Goal: Navigation & Orientation: Find specific page/section

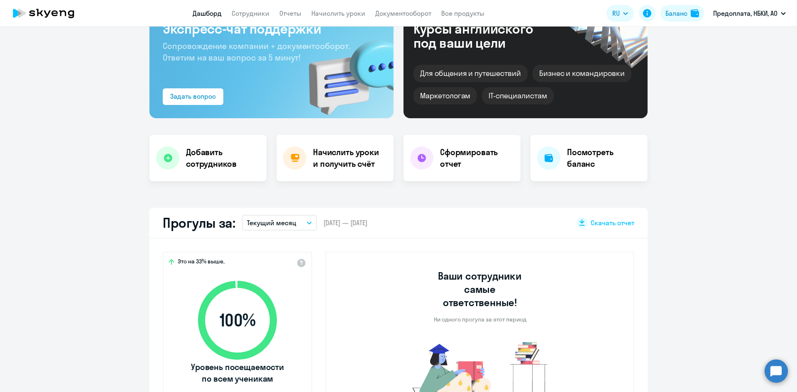
scroll to position [166, 0]
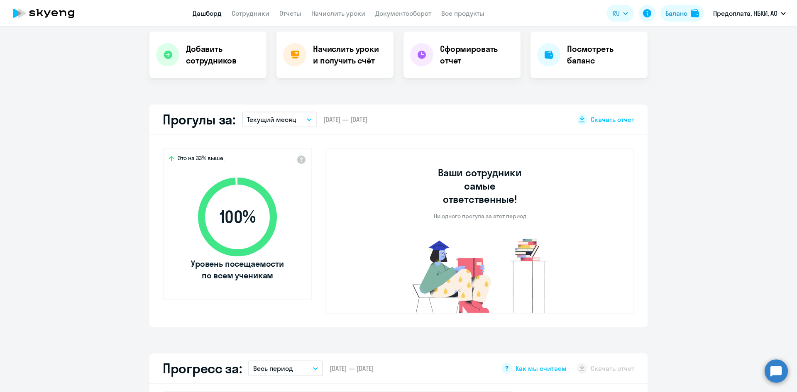
select select "30"
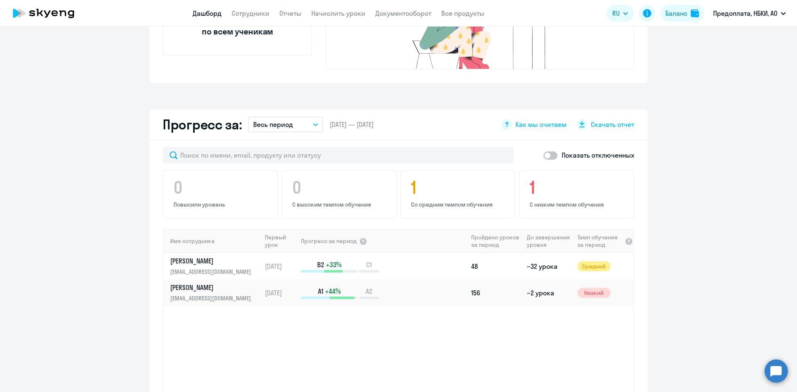
scroll to position [415, 0]
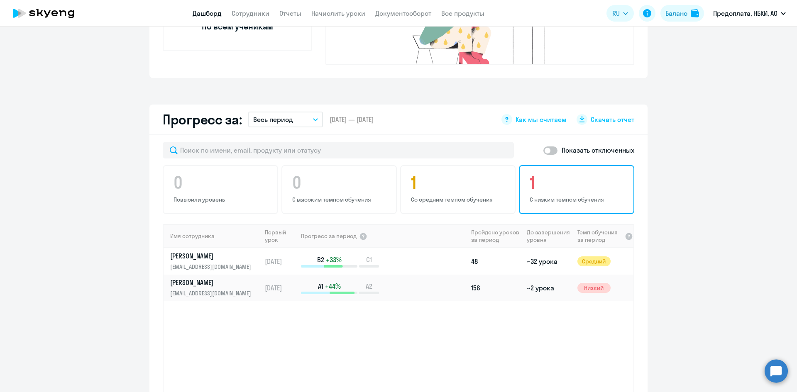
click at [585, 178] on h4 "1" at bounding box center [577, 183] width 96 height 20
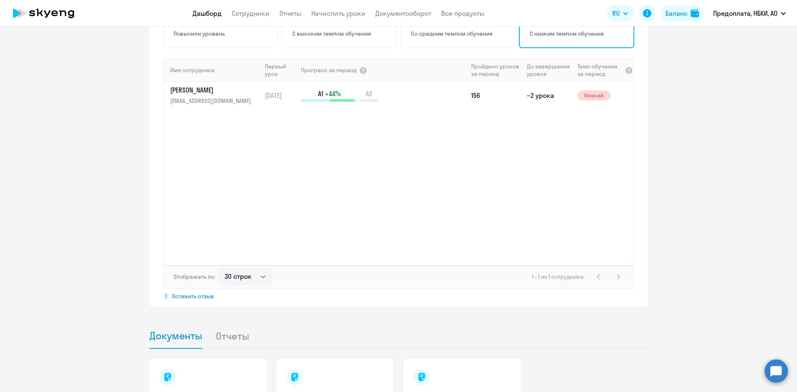
scroll to position [456, 0]
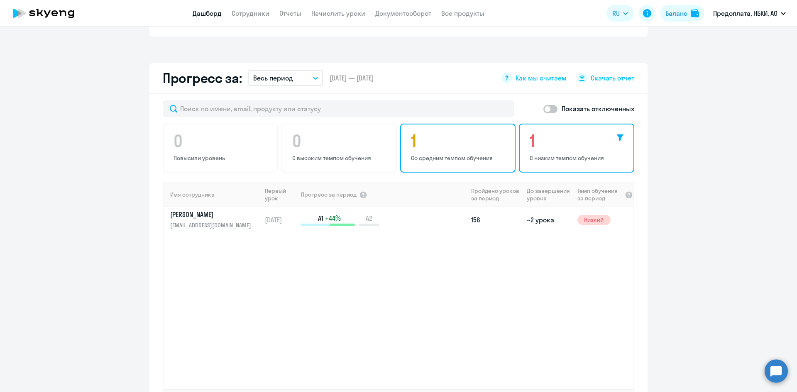
click at [442, 131] on h4 "1" at bounding box center [459, 141] width 96 height 20
click at [364, 128] on div "0 Повысили уровень 0 С высоким темпом обучения 1 Со средним темпом обучения 1 С…" at bounding box center [398, 148] width 471 height 49
click at [561, 131] on h4 "1" at bounding box center [577, 141] width 96 height 20
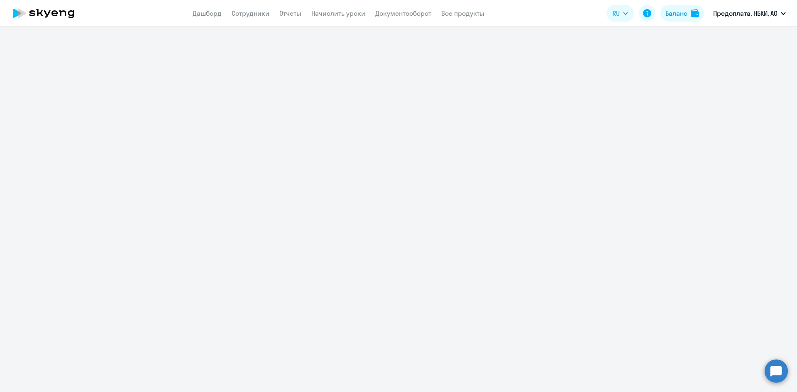
drag, startPoint x: 63, startPoint y: 14, endPoint x: 63, endPoint y: 20, distance: 6.2
click at [63, 14] on icon at bounding box center [43, 13] width 73 height 21
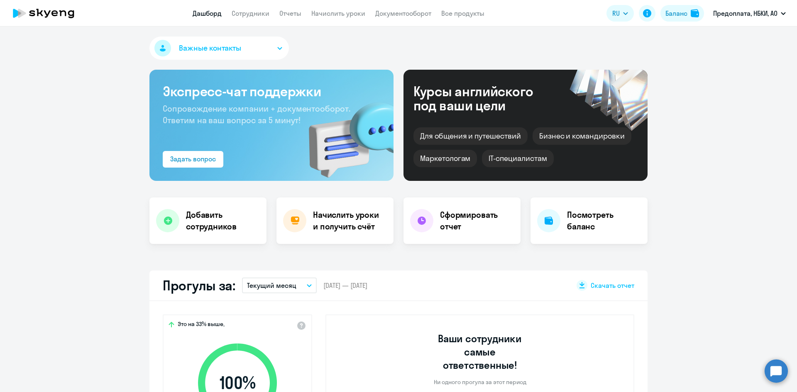
select select "30"
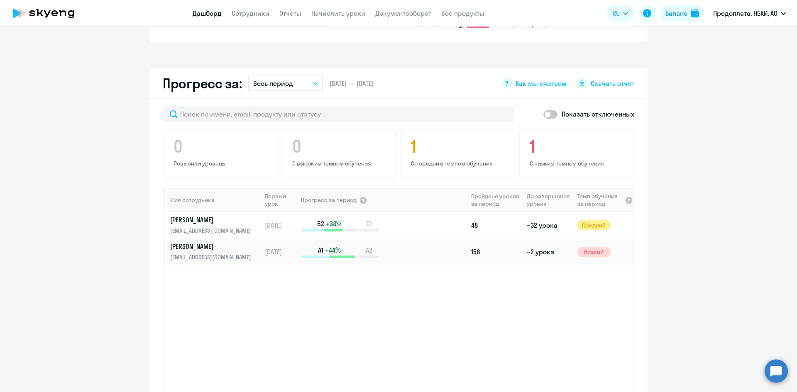
scroll to position [456, 0]
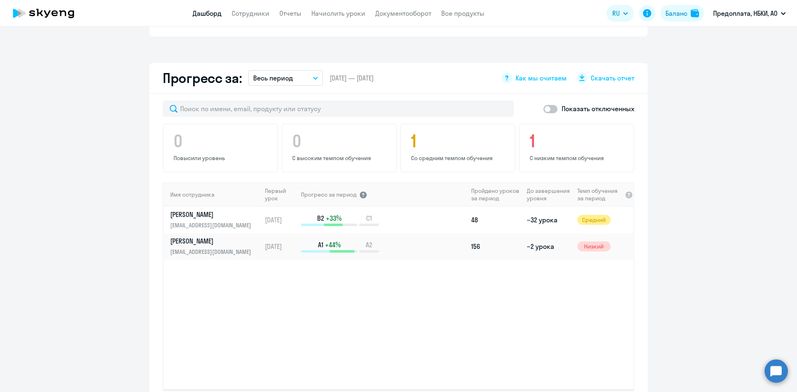
click at [359, 190] on div at bounding box center [363, 194] width 8 height 8
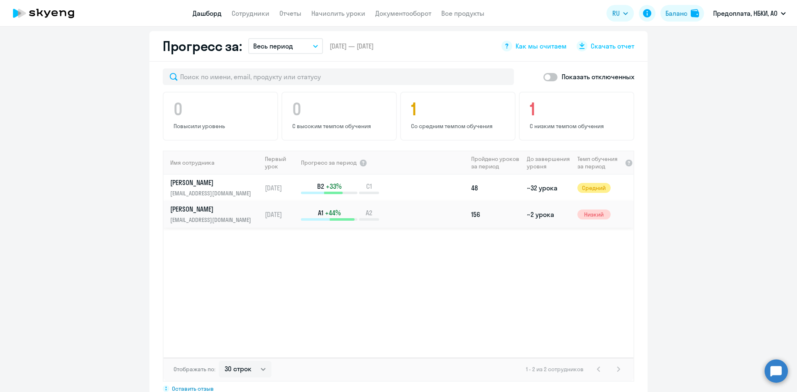
scroll to position [498, 0]
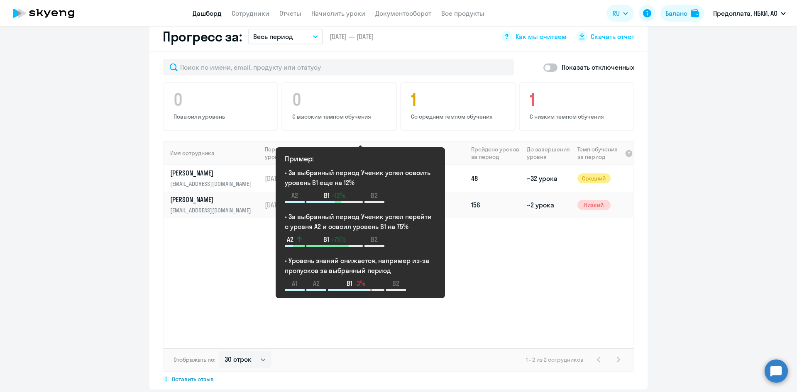
click at [364, 149] on div at bounding box center [363, 153] width 8 height 8
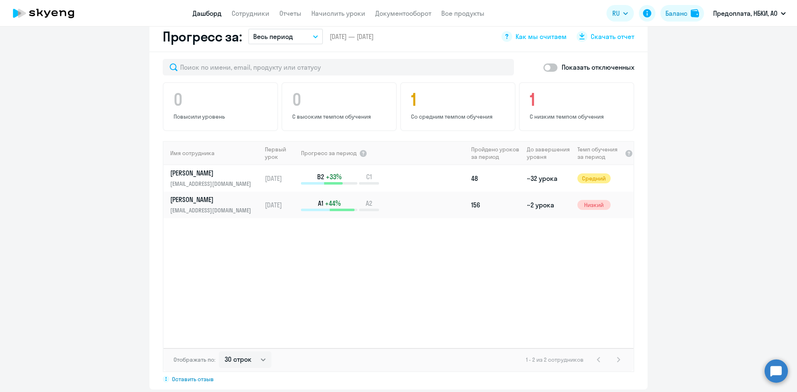
click at [244, 241] on div "Имя сотрудника Первый урок Прогресс за период Пройдено уроков за период До заве…" at bounding box center [398, 244] width 470 height 207
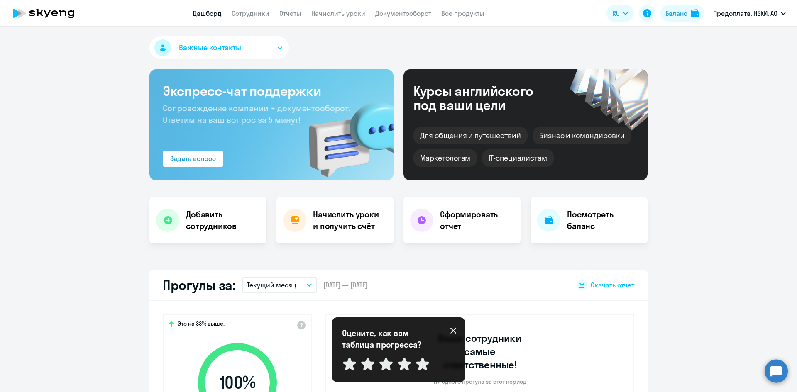
scroll to position [0, 0]
click at [54, 15] on icon at bounding box center [43, 13] width 73 height 21
click at [70, 10] on icon at bounding box center [43, 13] width 73 height 21
click at [254, 14] on link "Сотрудники" at bounding box center [250, 13] width 38 height 8
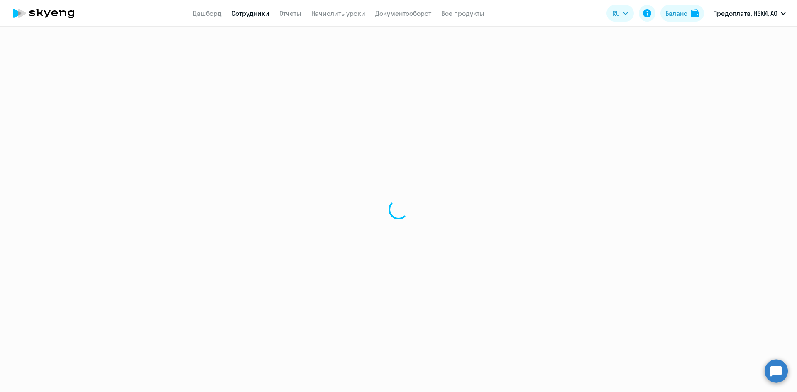
select select "30"
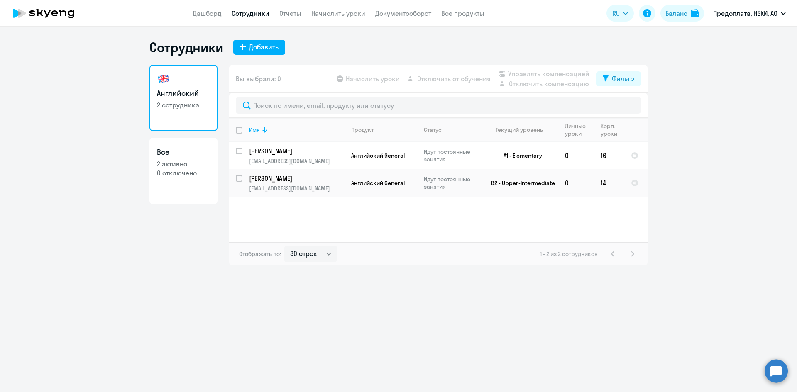
click at [196, 164] on p "2 активно" at bounding box center [183, 163] width 53 height 9
select select "30"
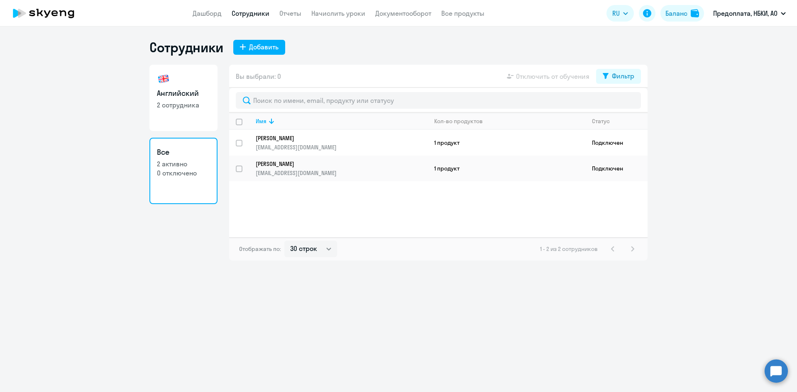
click at [185, 104] on p "2 сотрудника" at bounding box center [183, 104] width 53 height 9
select select "30"
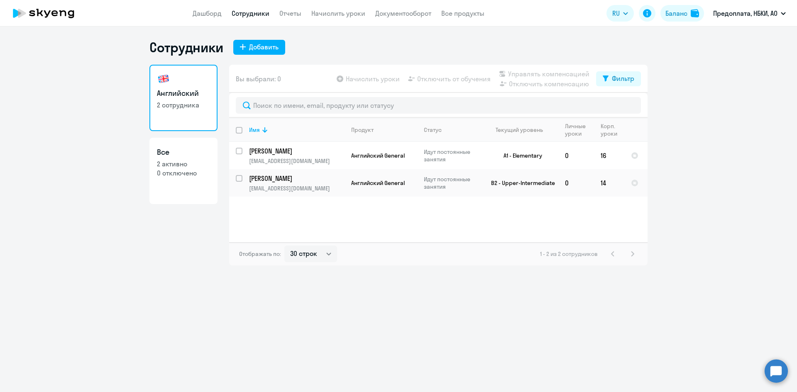
click at [51, 9] on icon at bounding box center [43, 13] width 73 height 21
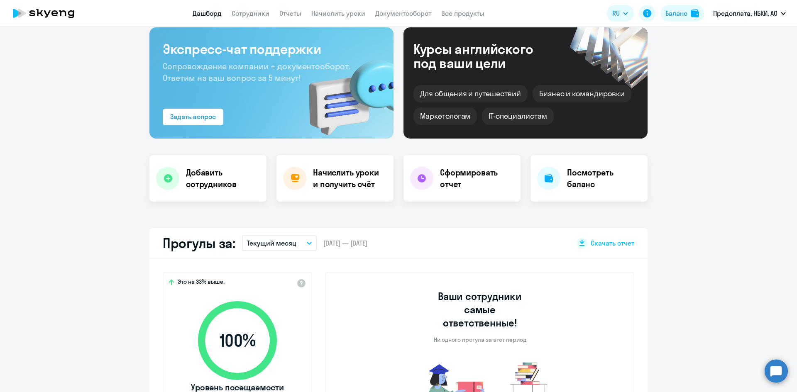
scroll to position [83, 0]
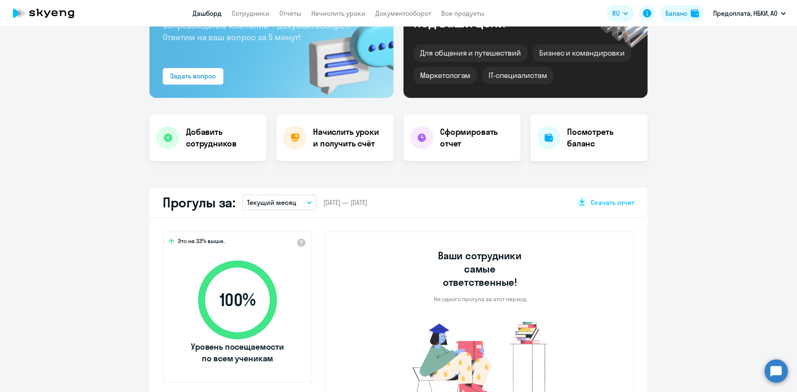
select select "30"
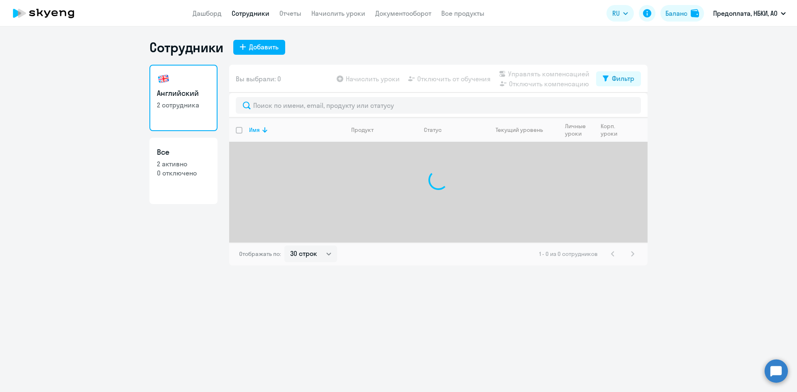
select select "30"
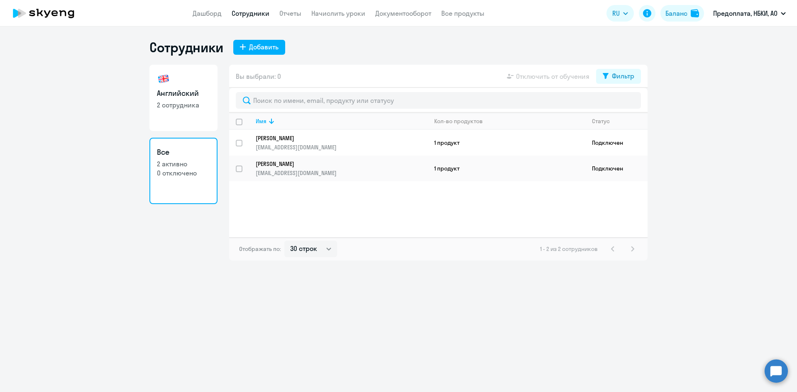
select select "30"
